Goal: Navigation & Orientation: Understand site structure

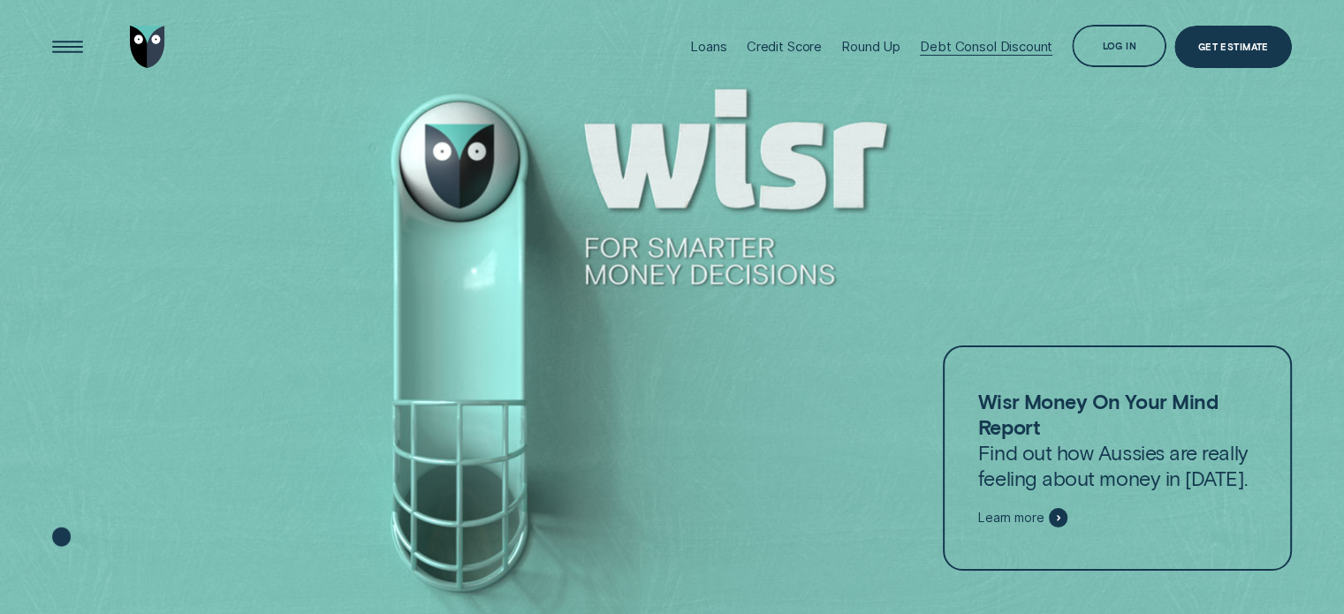
click at [1012, 42] on div "Debt Consol Discount" at bounding box center [986, 46] width 132 height 17
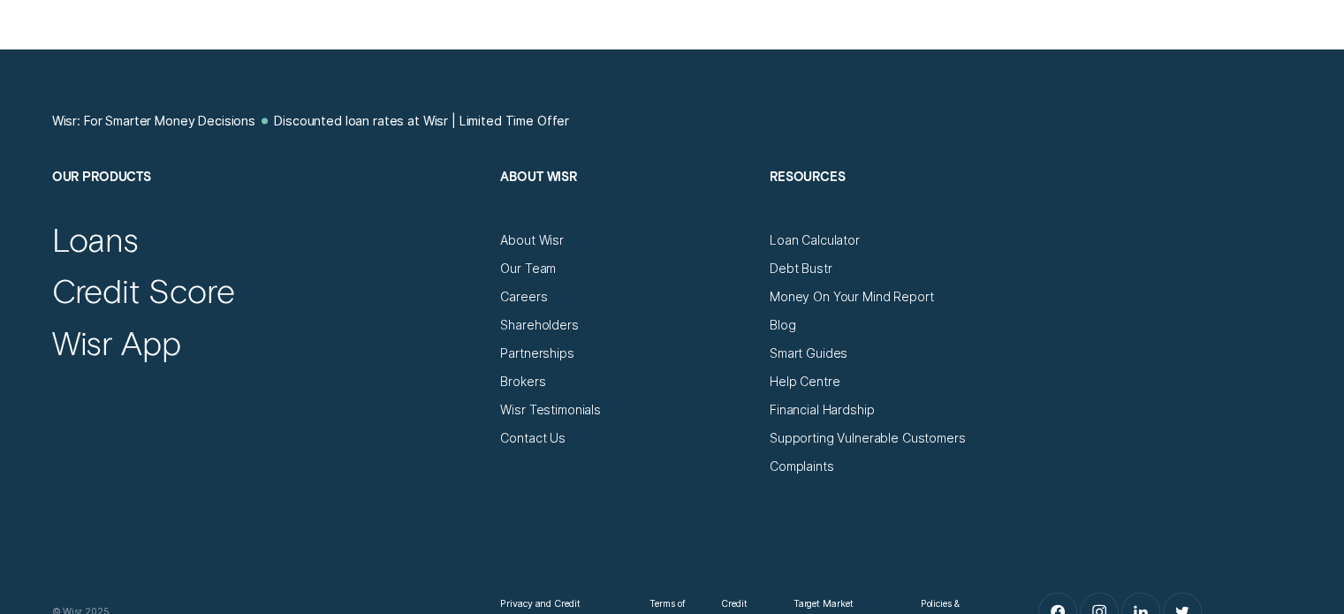
scroll to position [3445, 0]
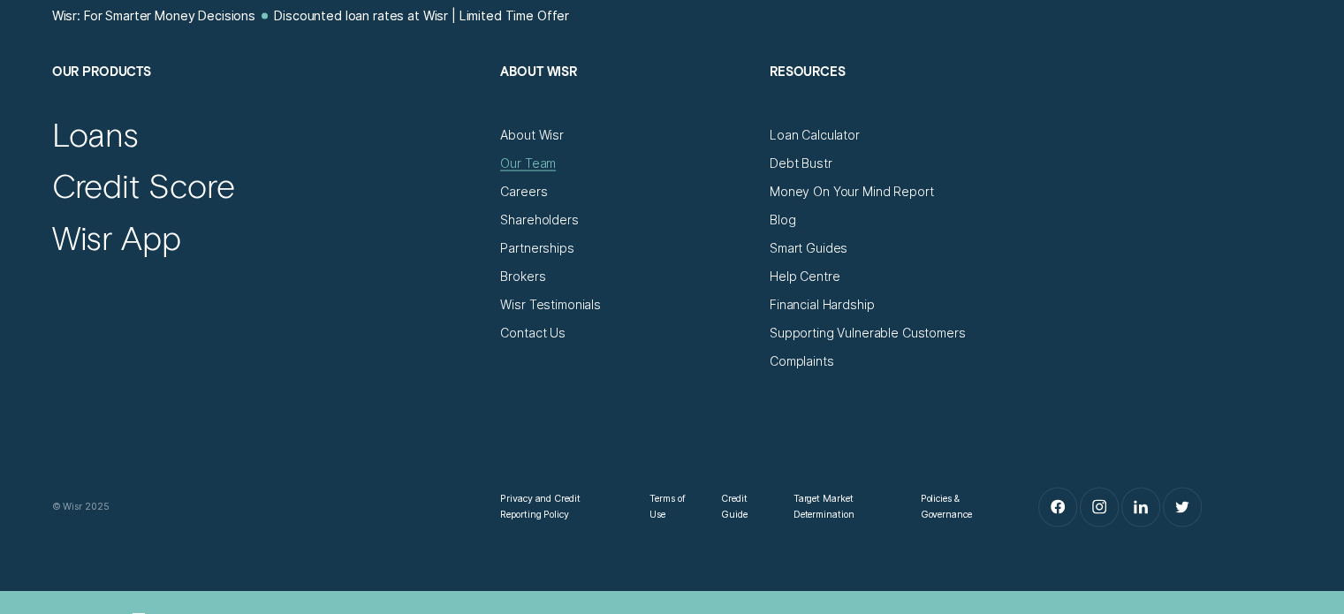
click at [521, 164] on div "Our Team" at bounding box center [528, 163] width 56 height 16
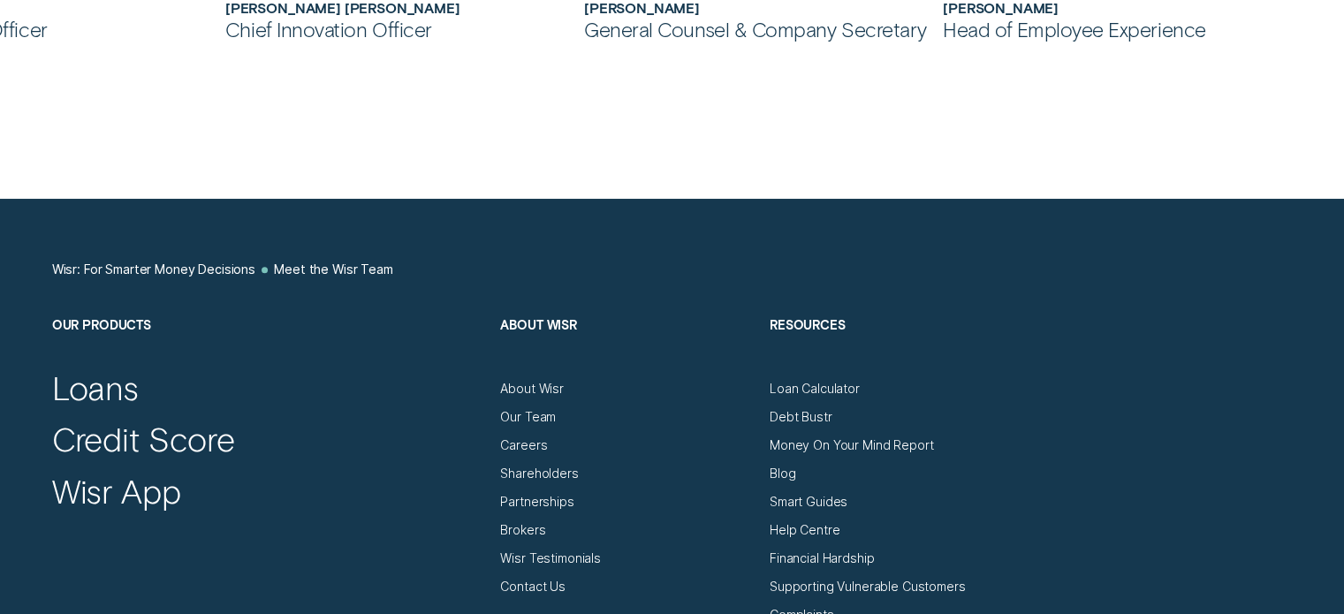
scroll to position [1767, 0]
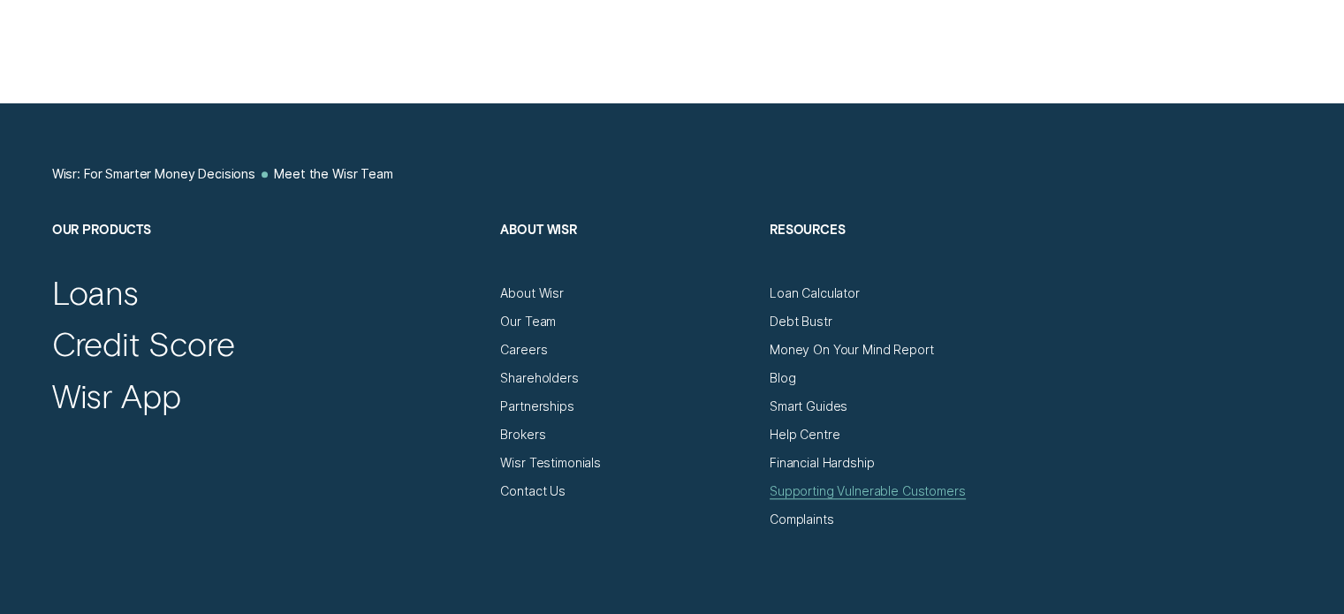
click at [875, 487] on div "Supporting Vulnerable Customers" at bounding box center [867, 491] width 196 height 16
